Goal: Information Seeking & Learning: Understand process/instructions

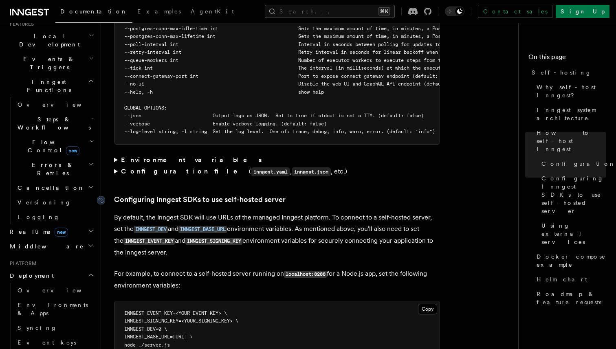
scroll to position [190, 0]
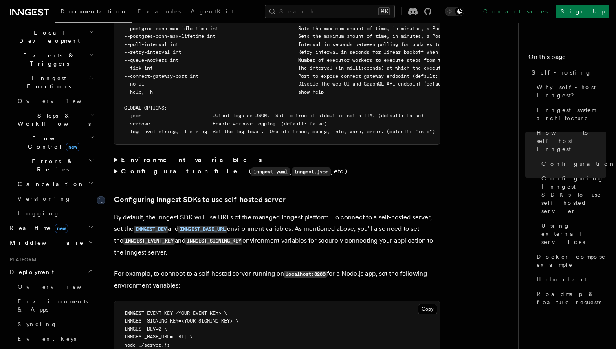
click at [225, 194] on link "Configuring Inngest SDKs to use self-hosted server" at bounding box center [200, 199] width 172 height 11
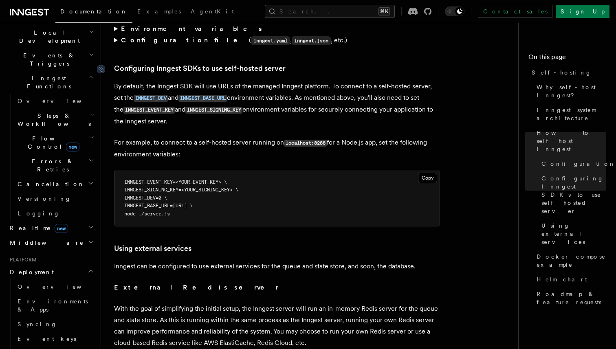
scroll to position [1744, 0]
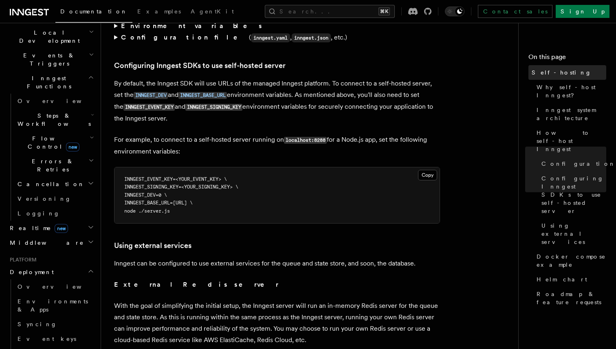
click at [543, 75] on span "Self-hosting" at bounding box center [562, 72] width 60 height 8
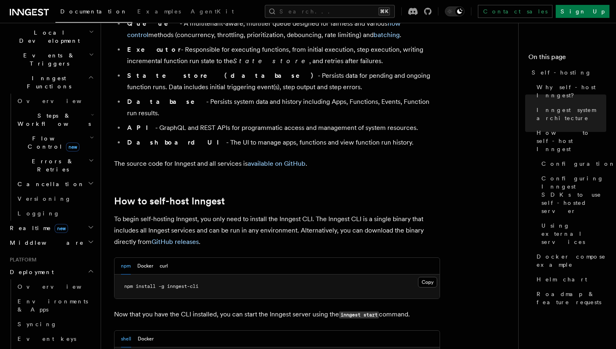
scroll to position [672, 0]
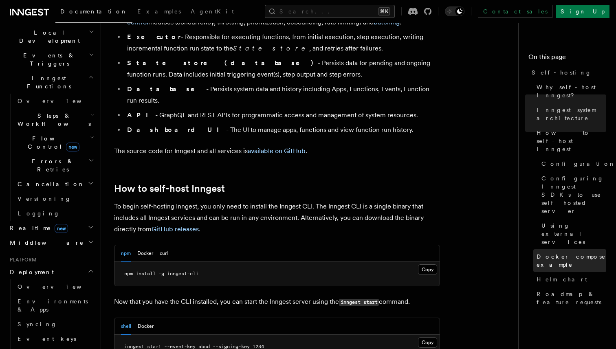
click at [555, 253] on span "Docker compose example" at bounding box center [572, 261] width 70 height 16
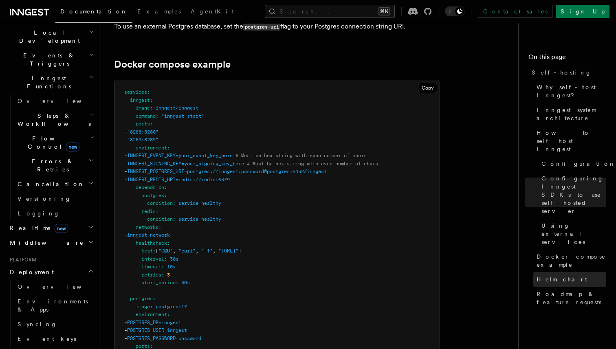
click at [552, 276] on span "Helm chart" at bounding box center [562, 280] width 51 height 8
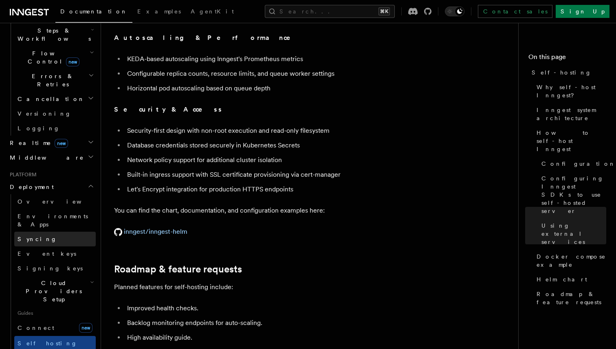
scroll to position [287, 0]
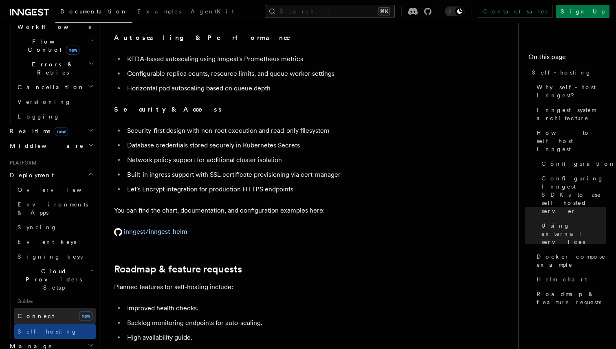
click at [60, 308] on link "Connect new" at bounding box center [55, 316] width 82 height 16
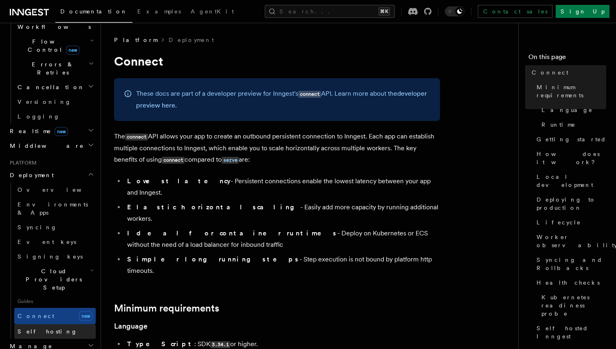
click at [51, 324] on link "Self hosting" at bounding box center [55, 331] width 82 height 15
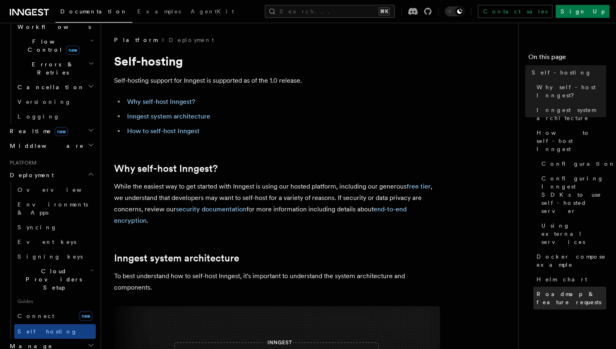
click at [556, 290] on span "Roadmap & feature requests" at bounding box center [572, 298] width 70 height 16
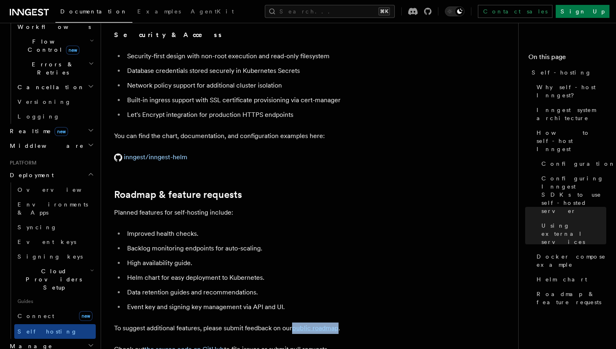
scroll to position [2988, 0]
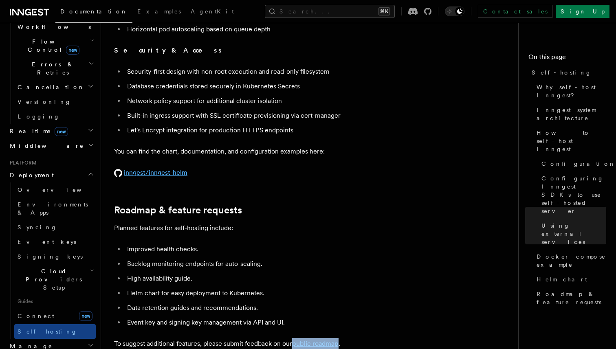
click at [173, 169] on link "inngest/inngest-helm" at bounding box center [150, 173] width 73 height 8
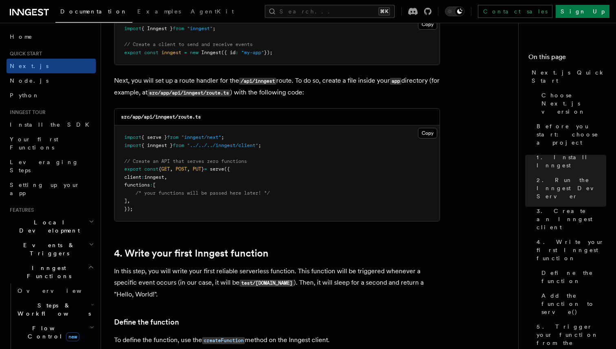
scroll to position [1102, 0]
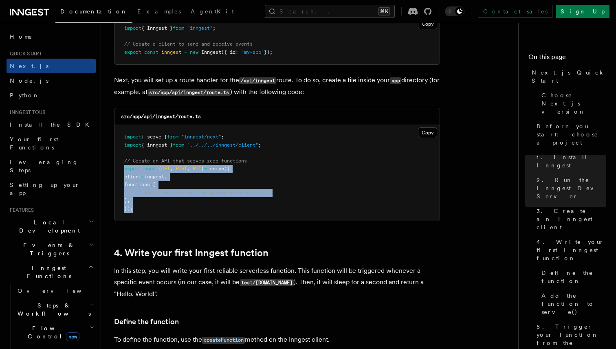
drag, startPoint x: 153, startPoint y: 212, endPoint x: 118, endPoint y: 167, distance: 56.9
click at [118, 167] on pre "import { serve } from "inngest/next" ; import { inngest } from "../../../innges…" at bounding box center [277, 173] width 325 height 96
copy code "export const { GET , POST , PUT } = serve ({ client : inngest , functions : [ /…"
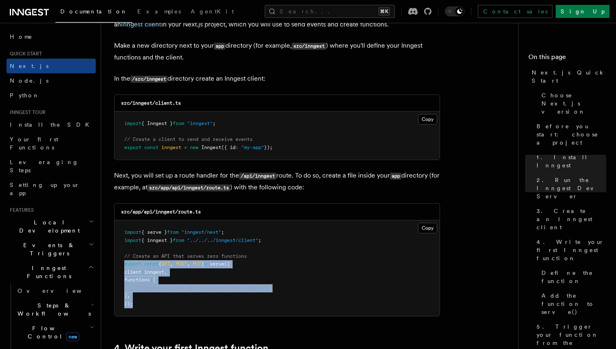
scroll to position [1025, 0]
